Goal: Task Accomplishment & Management: Manage account settings

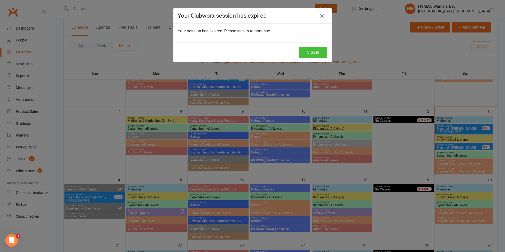
drag, startPoint x: 306, startPoint y: 54, endPoint x: 239, endPoint y: 16, distance: 77.0
click at [306, 54] on button "Sign In" at bounding box center [313, 52] width 28 height 11
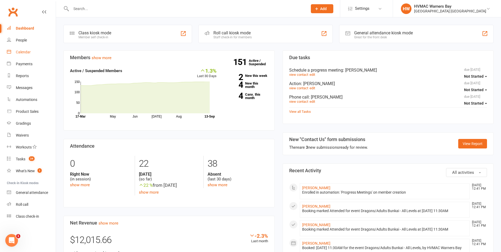
click at [33, 54] on link "Calendar" at bounding box center [31, 52] width 49 height 12
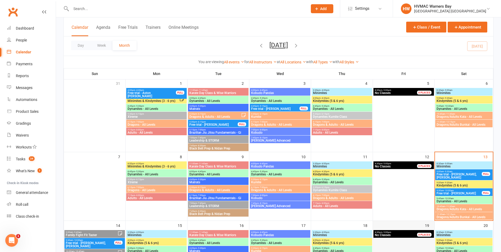
scroll to position [79, 0]
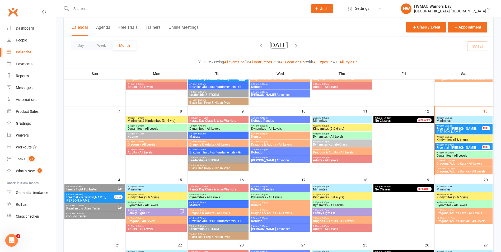
click at [459, 129] on span "Free trial - [PERSON_NAME], [PERSON_NAME]" at bounding box center [459, 130] width 46 height 6
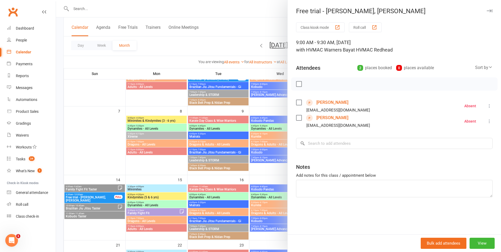
click at [296, 85] on label at bounding box center [298, 83] width 5 height 5
click at [319, 85] on icon "button" at bounding box center [322, 84] width 6 height 6
click at [237, 120] on div at bounding box center [278, 126] width 445 height 252
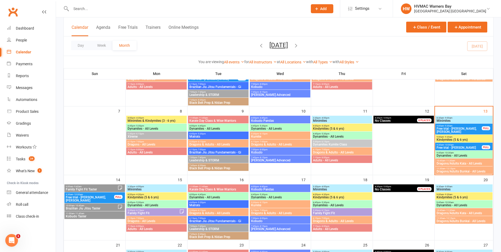
click at [464, 122] on span "Minimites" at bounding box center [463, 120] width 55 height 3
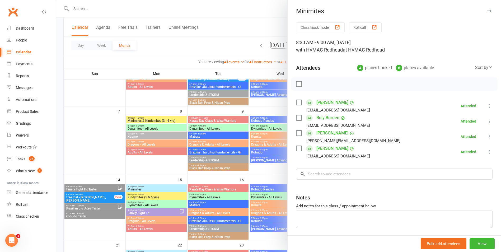
click at [247, 128] on div at bounding box center [278, 126] width 445 height 252
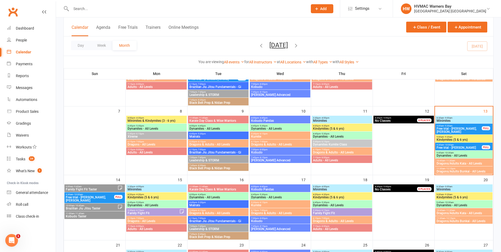
click at [463, 147] on span "Free trial - [PERSON_NAME]" at bounding box center [459, 147] width 46 height 3
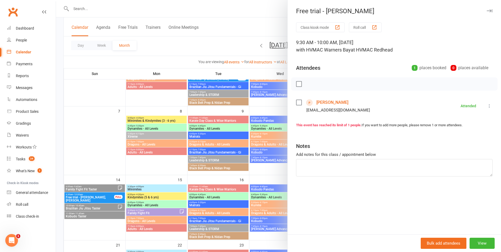
click at [320, 102] on link "Oliver Oneill" at bounding box center [332, 102] width 32 height 8
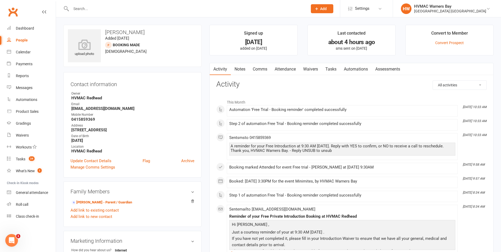
drag, startPoint x: 240, startPoint y: 71, endPoint x: 244, endPoint y: 71, distance: 3.7
click at [241, 71] on link "Notes" at bounding box center [240, 69] width 18 height 12
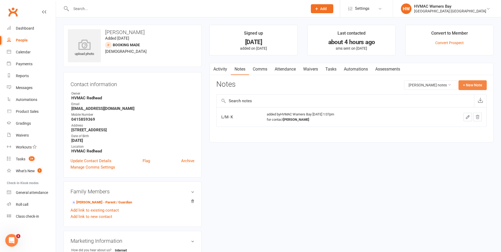
click at [478, 85] on button "+ New Note" at bounding box center [472, 85] width 28 height 10
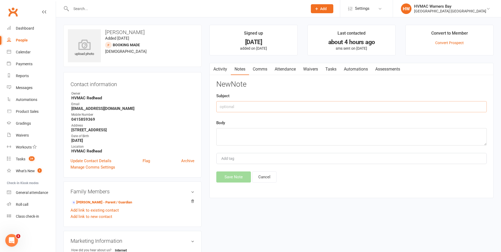
click at [283, 107] on input "text" at bounding box center [351, 106] width 270 height 11
type input "T"
type input "Intro"
click at [322, 137] on textarea at bounding box center [351, 136] width 270 height 17
type textarea "Very scared, screamed and cried the whole time, parents will bring him back Mon…"
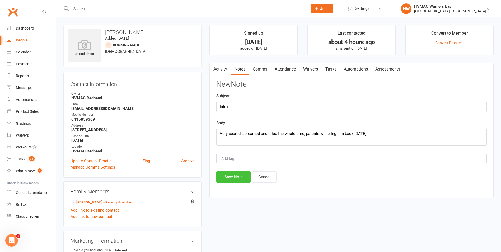
click at [238, 181] on button "Save Note" at bounding box center [233, 176] width 35 height 11
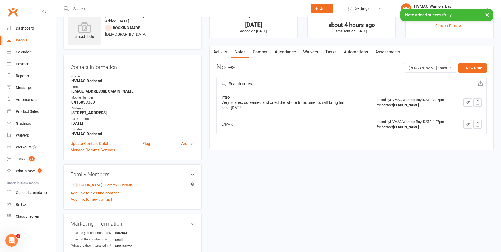
scroll to position [26, 0]
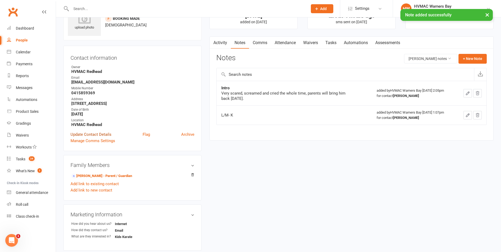
click at [106, 138] on link "Update Contact Details" at bounding box center [91, 134] width 41 height 6
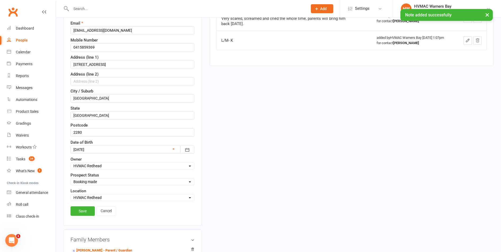
scroll to position [130, 0]
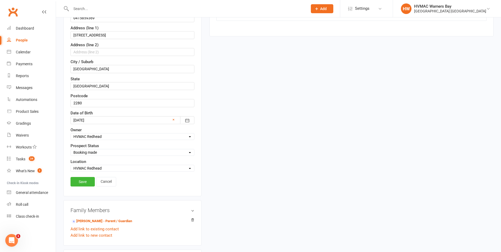
click at [122, 151] on select "Select Initial Contact Booking made Booking confirmed No contact - LM/Email Att…" at bounding box center [132, 152] width 123 height 6
click at [71, 150] on select "Select Initial Contact Booking made Booking confirmed No contact - LM/Email Att…" at bounding box center [132, 152] width 123 height 6
click at [77, 184] on link "Save" at bounding box center [83, 182] width 24 height 10
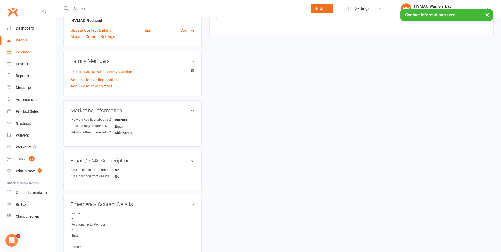
click at [25, 53] on div "Calendar" at bounding box center [23, 52] width 15 height 4
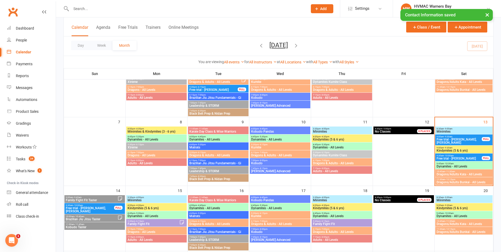
scroll to position [106, 0]
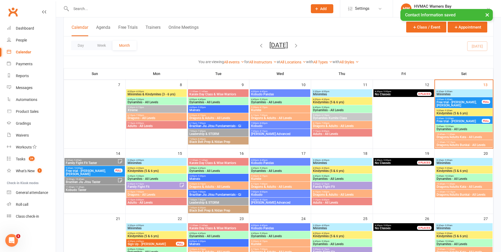
click at [462, 111] on span "9:00am - 9:30am" at bounding box center [463, 110] width 55 height 2
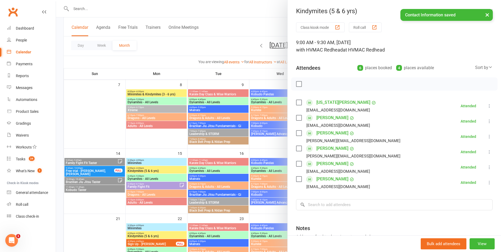
click at [273, 162] on div at bounding box center [278, 126] width 445 height 252
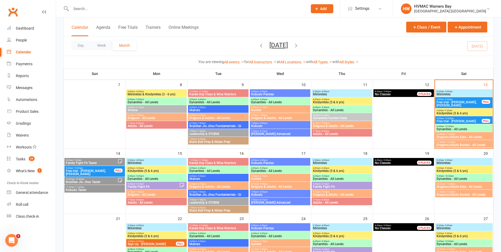
click at [471, 105] on span "Free trial - [PERSON_NAME], [PERSON_NAME]" at bounding box center [459, 104] width 46 height 6
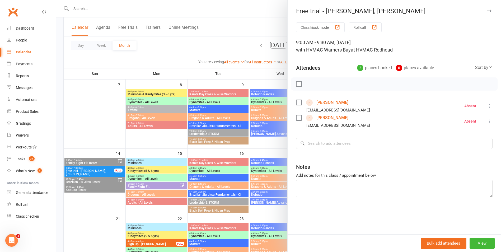
click at [257, 163] on div at bounding box center [278, 126] width 445 height 252
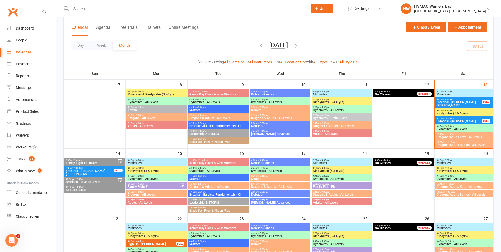
click at [463, 120] on span "Free trial - [PERSON_NAME]" at bounding box center [459, 121] width 46 height 3
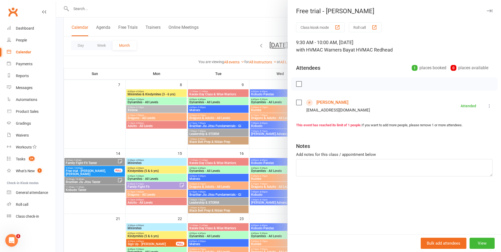
drag, startPoint x: 212, startPoint y: 181, endPoint x: 367, endPoint y: 157, distance: 156.2
click at [220, 181] on div at bounding box center [278, 126] width 445 height 252
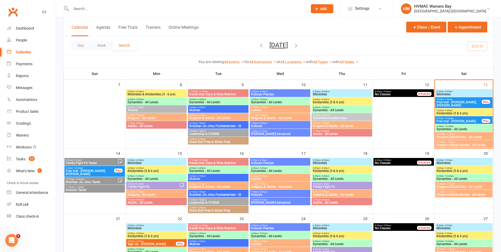
click at [447, 130] on span "Dynamites - All Levels" at bounding box center [463, 129] width 55 height 3
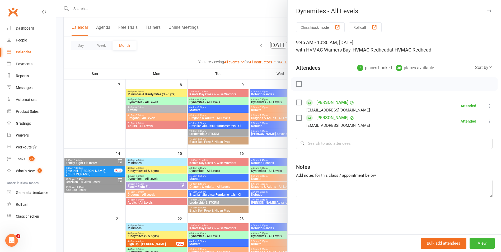
drag, startPoint x: 254, startPoint y: 182, endPoint x: 313, endPoint y: 174, distance: 60.2
click at [256, 182] on div at bounding box center [278, 126] width 445 height 252
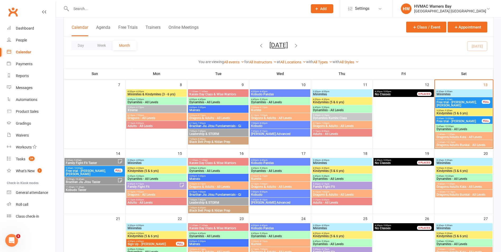
click at [446, 135] on div "10:45am - 11:30am Dragons/Adults Kata - All Levels" at bounding box center [463, 136] width 57 height 8
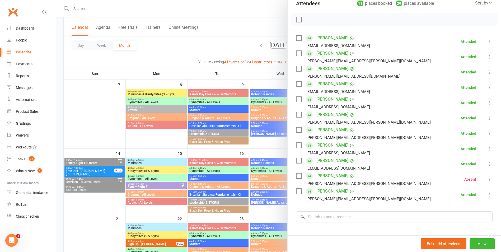
scroll to position [126, 0]
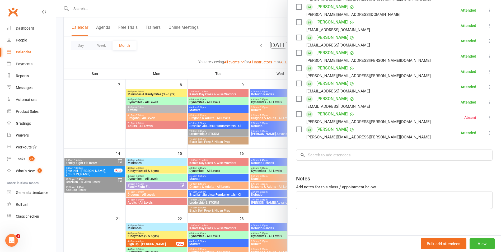
click at [223, 214] on div at bounding box center [278, 126] width 445 height 252
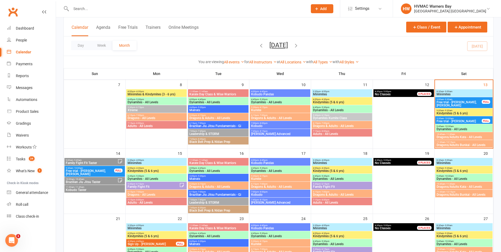
drag, startPoint x: 471, startPoint y: 142, endPoint x: 468, endPoint y: 143, distance: 3.5
click at [468, 143] on span "11:30am - 12:15pm" at bounding box center [463, 142] width 55 height 2
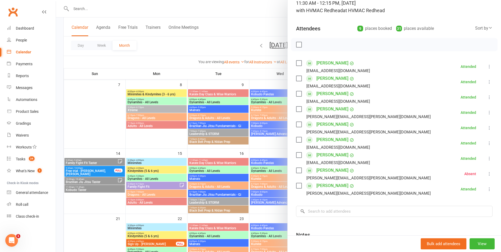
scroll to position [0, 0]
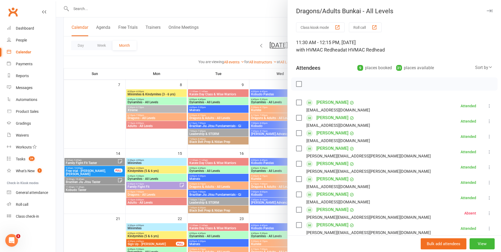
click at [250, 128] on div at bounding box center [278, 126] width 445 height 252
